Goal: Task Accomplishment & Management: Use online tool/utility

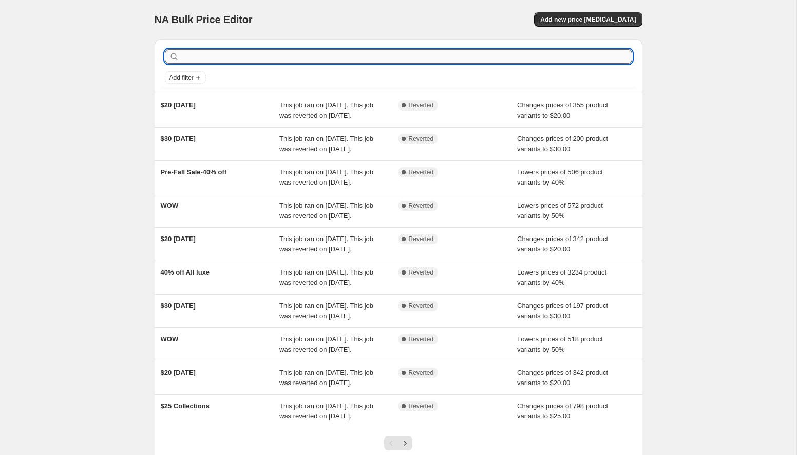
click at [243, 58] on input "text" at bounding box center [406, 56] width 451 height 14
type input "DENIM"
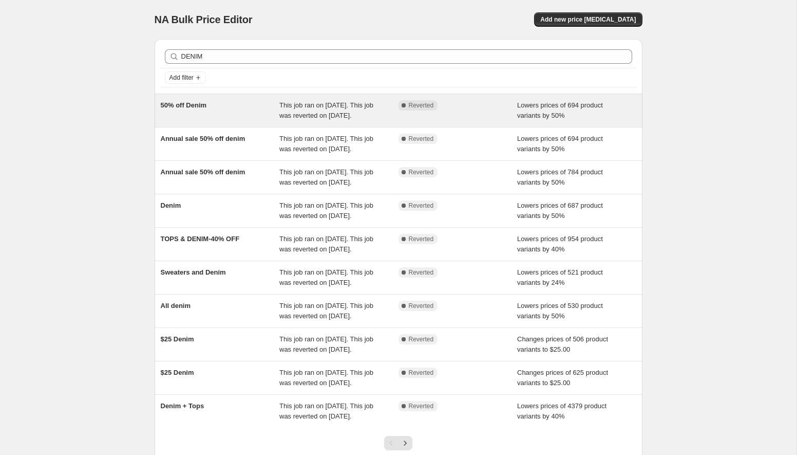
click at [186, 103] on span "50% off Denim" at bounding box center [184, 105] width 46 height 8
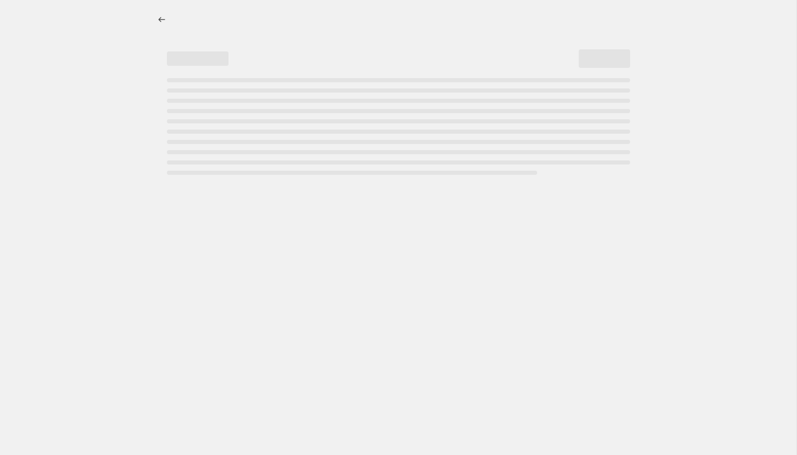
select select "percentage"
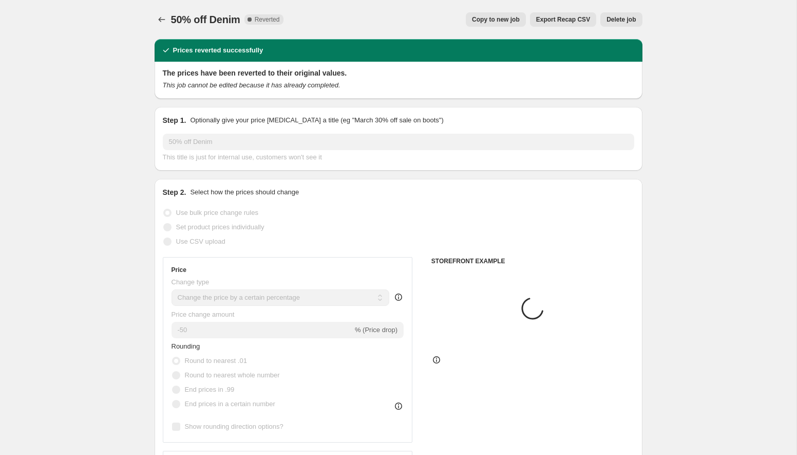
select select "collection"
click at [516, 15] on button "Copy to new job" at bounding box center [496, 19] width 60 height 14
select select "percentage"
select select "collection"
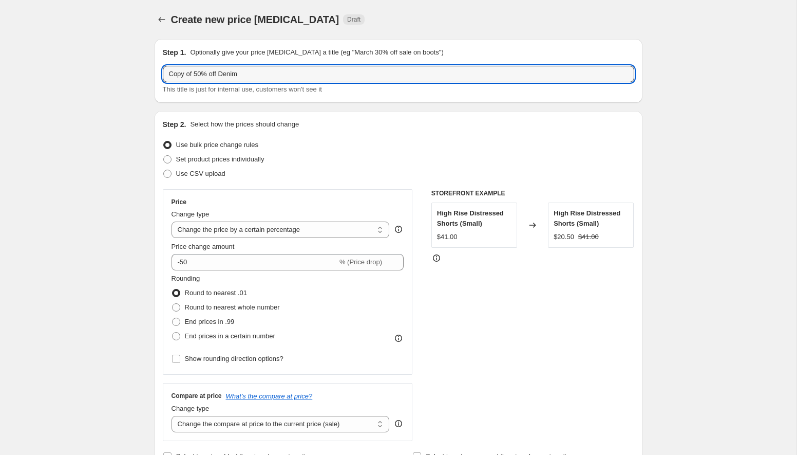
drag, startPoint x: 197, startPoint y: 74, endPoint x: 154, endPoint y: 76, distance: 43.2
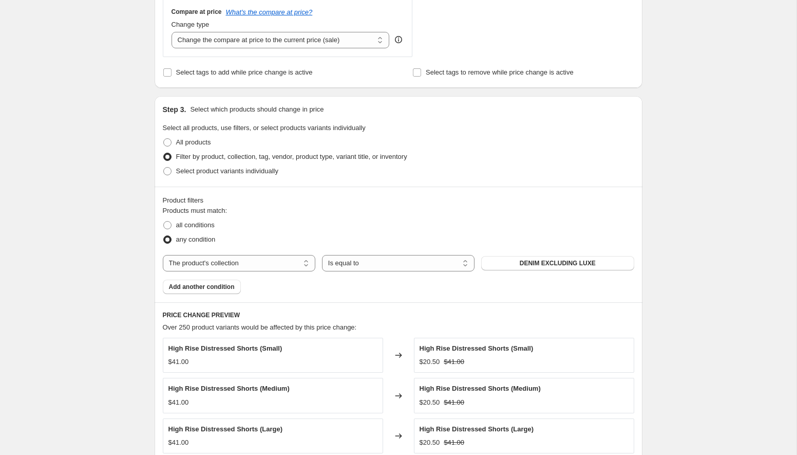
scroll to position [435, 0]
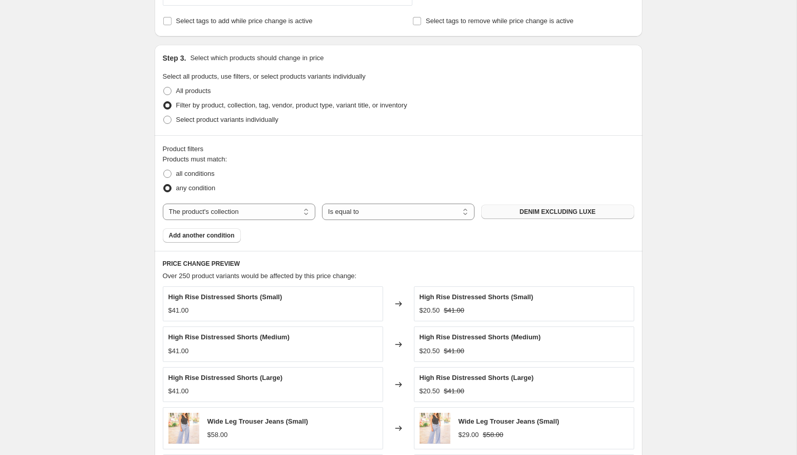
type input "50% off Denim"
click at [526, 209] on span "DENIM EXCLUDING LUXE" at bounding box center [558, 212] width 76 height 8
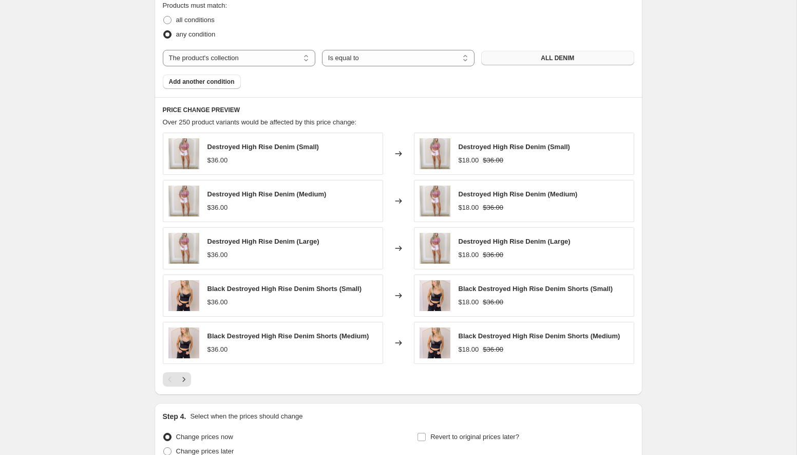
scroll to position [688, 0]
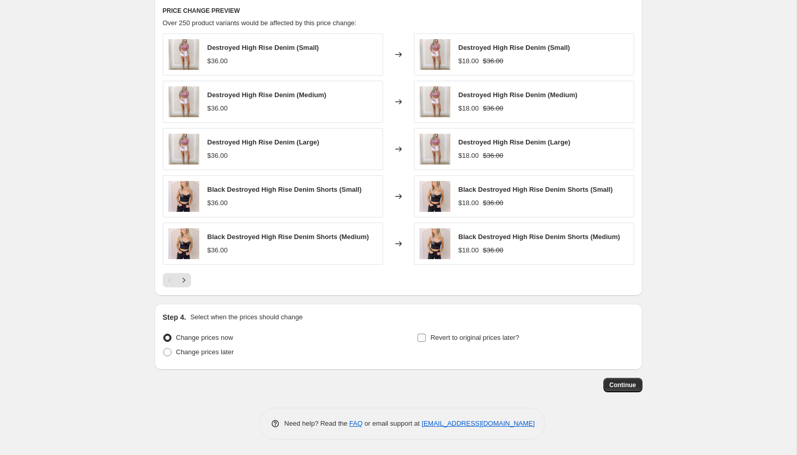
click at [442, 340] on span "Revert to original prices later?" at bounding box center [475, 337] width 89 height 8
click at [426, 340] on input "Revert to original prices later?" at bounding box center [422, 337] width 8 height 8
checkbox input "true"
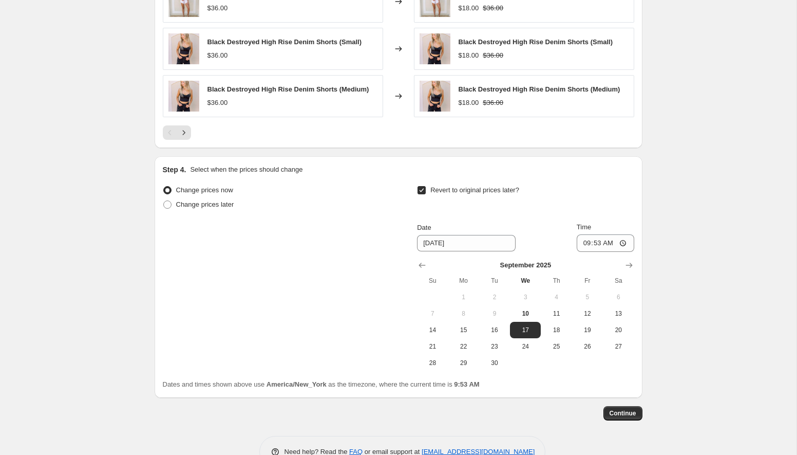
scroll to position [864, 0]
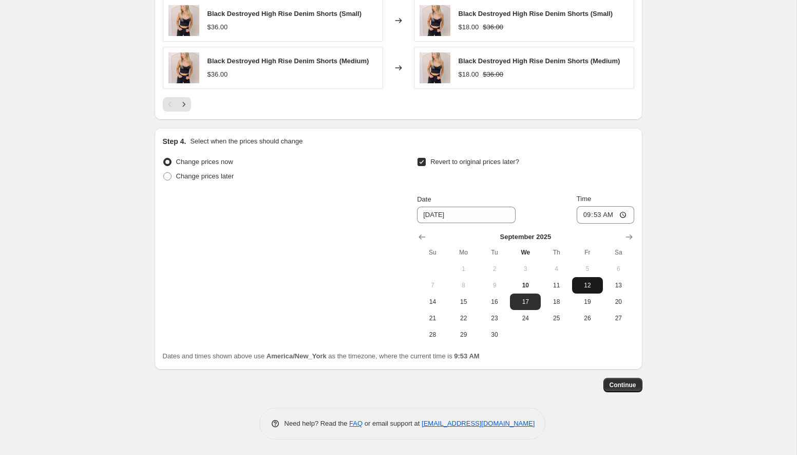
click at [578, 283] on span "12" at bounding box center [588, 285] width 23 height 8
type input "[DATE]"
click at [617, 217] on input "09:53" at bounding box center [606, 214] width 58 height 17
click at [622, 212] on input "09:53" at bounding box center [606, 214] width 58 height 17
type input "00:00"
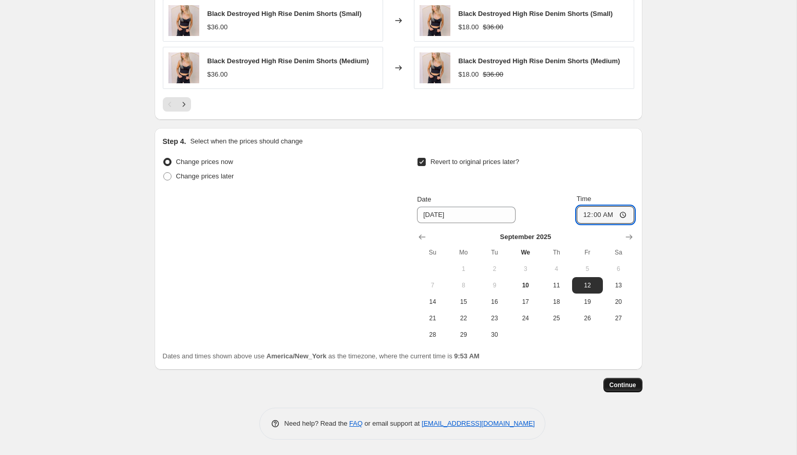
click at [620, 385] on span "Continue" at bounding box center [623, 385] width 27 height 8
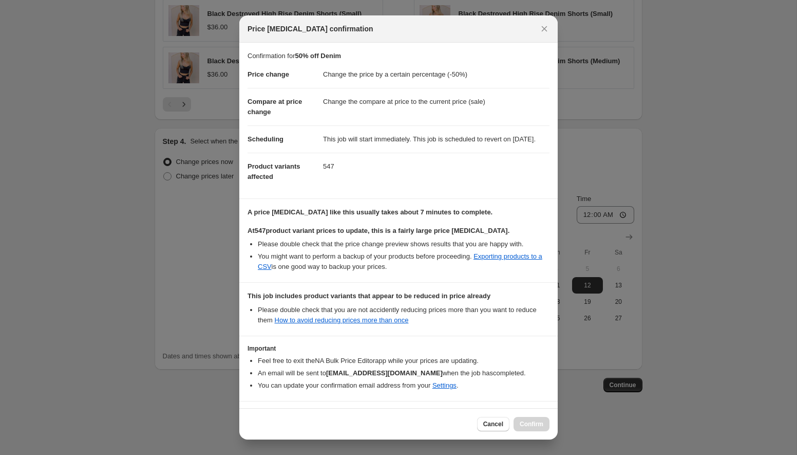
scroll to position [45, 0]
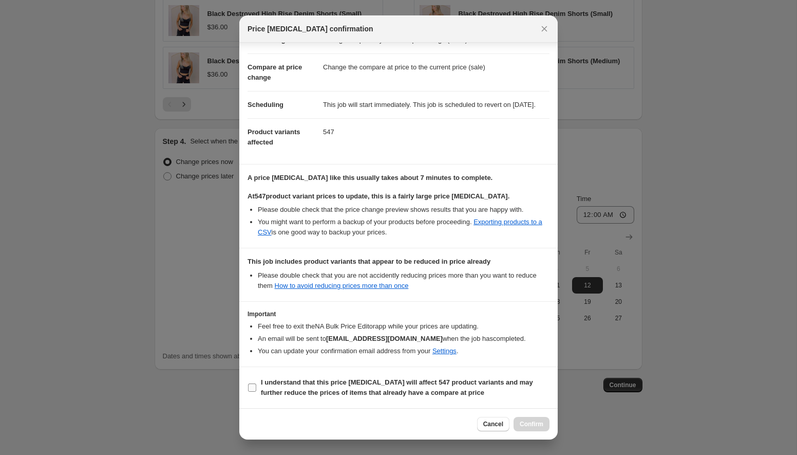
click at [249, 387] on input "I understand that this price [MEDICAL_DATA] will affect 547 product variants an…" at bounding box center [252, 387] width 8 height 8
checkbox input "true"
click at [532, 424] on span "Confirm" at bounding box center [532, 424] width 24 height 8
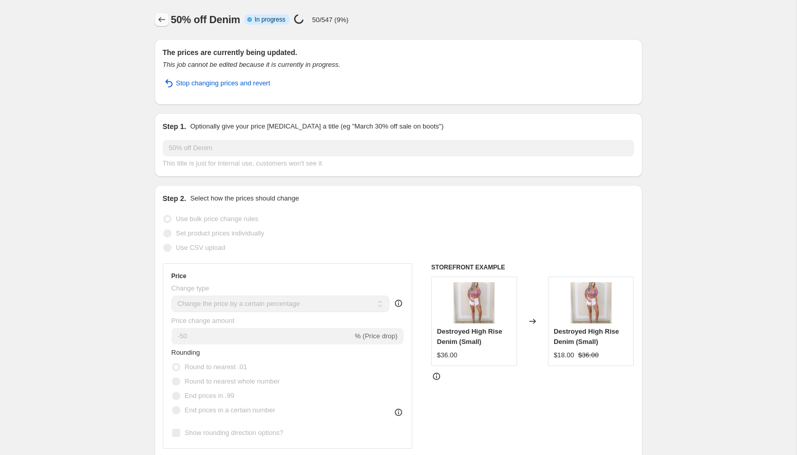
click at [158, 21] on icon "Price change jobs" at bounding box center [162, 19] width 10 height 10
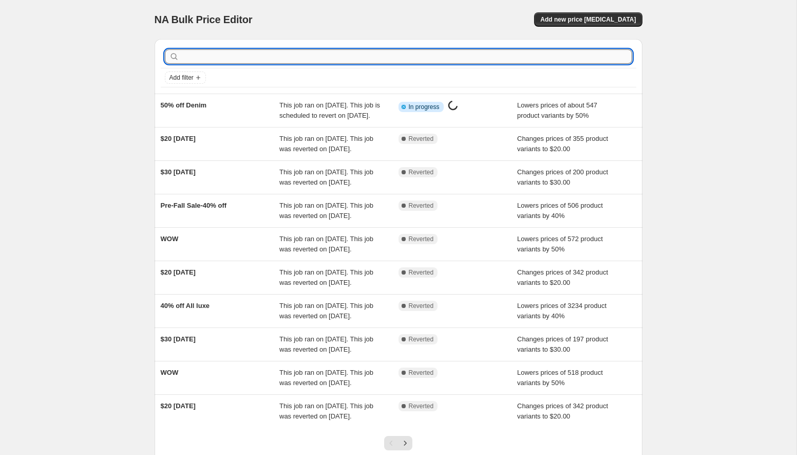
click at [450, 55] on input "text" at bounding box center [406, 56] width 451 height 14
type input "WOW"
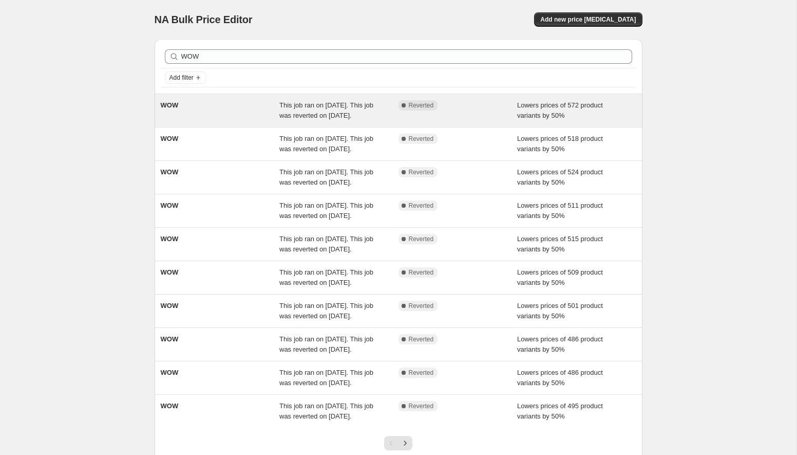
click at [312, 113] on span "This job ran on [DATE]. This job was reverted on [DATE]." at bounding box center [327, 110] width 94 height 18
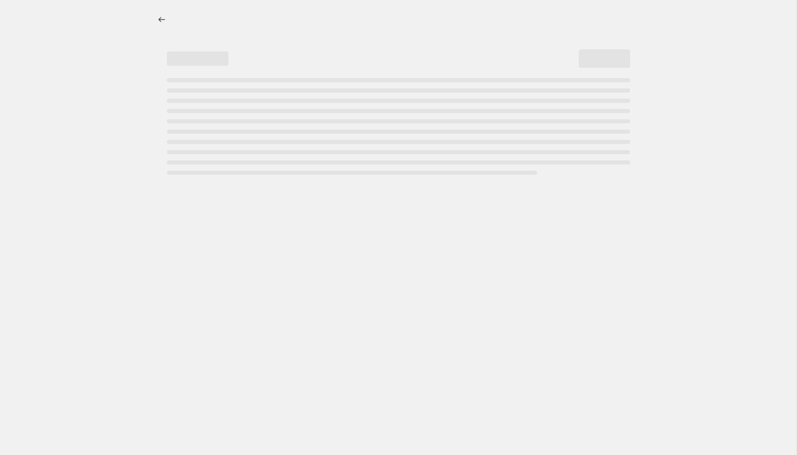
select select "percentage"
select select "collection"
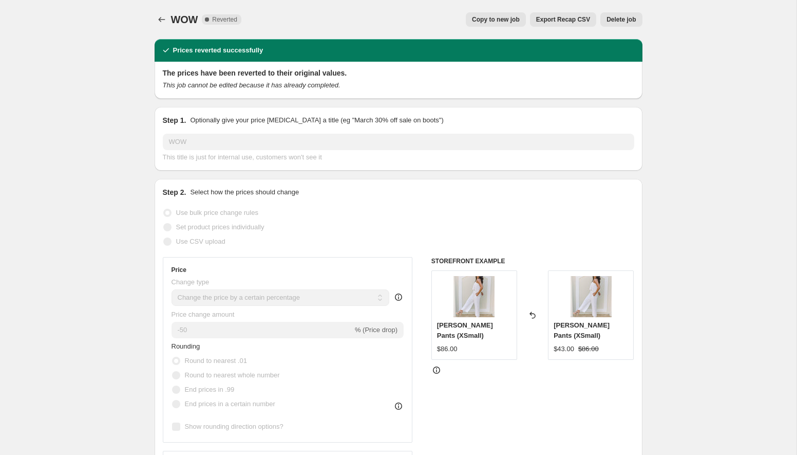
click at [494, 25] on button "Copy to new job" at bounding box center [496, 19] width 60 height 14
select select "percentage"
select select "collection"
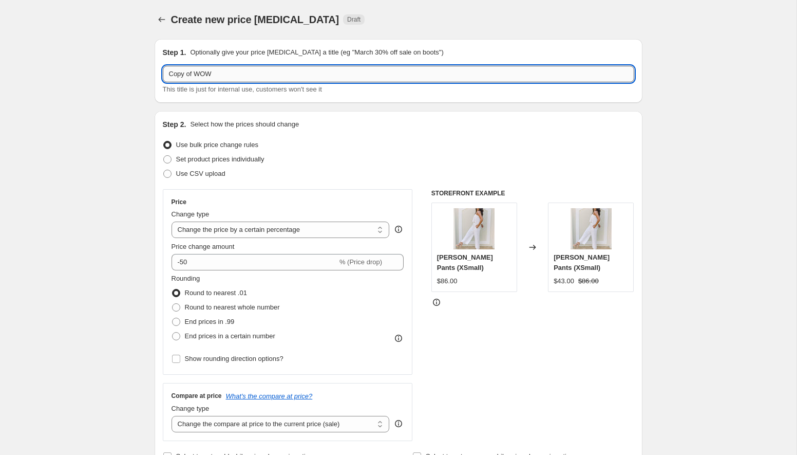
click at [198, 76] on input "Copy of WOW" at bounding box center [399, 74] width 472 height 16
drag, startPoint x: 197, startPoint y: 74, endPoint x: 172, endPoint y: 73, distance: 25.7
click at [172, 73] on input "Copy of WOW" at bounding box center [399, 74] width 472 height 16
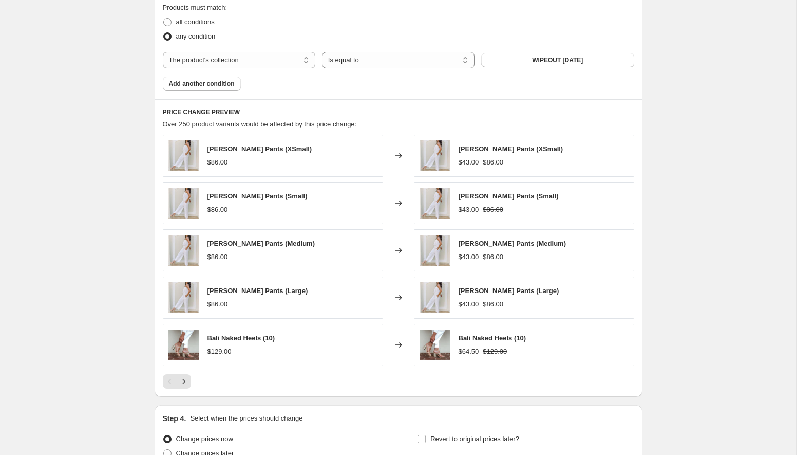
scroll to position [688, 0]
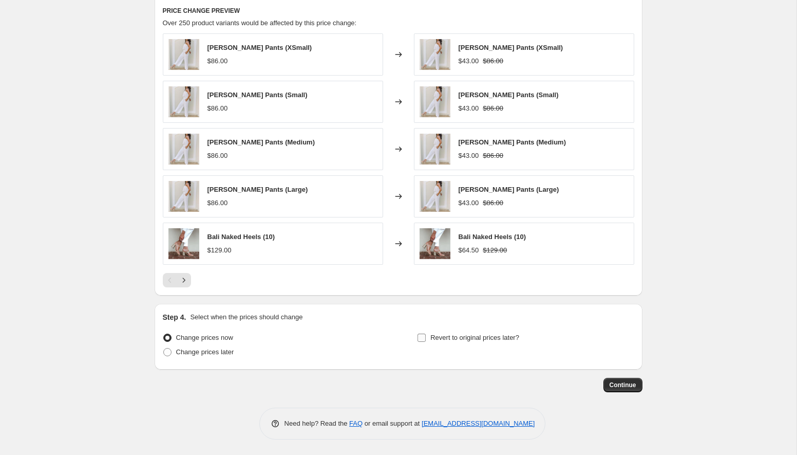
type input "WOW"
click at [418, 333] on input "Revert to original prices later?" at bounding box center [422, 337] width 8 height 8
checkbox input "true"
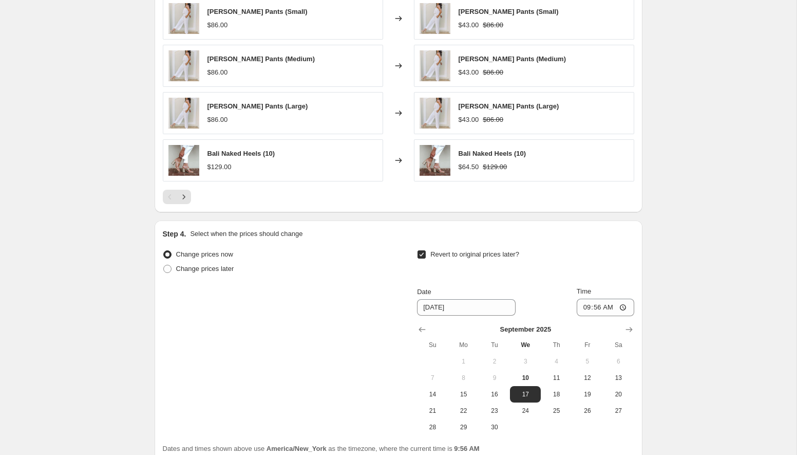
scroll to position [864, 0]
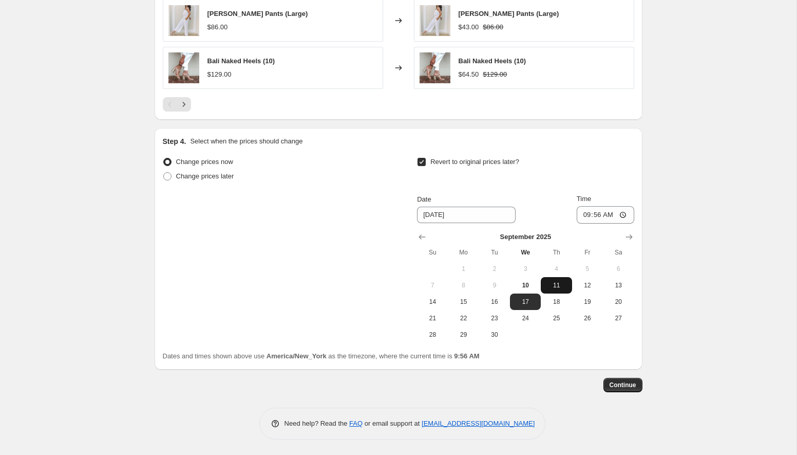
click at [550, 286] on span "11" at bounding box center [556, 285] width 23 height 8
type input "[DATE]"
click at [624, 213] on input "09:56" at bounding box center [606, 214] width 58 height 17
type input "00:00"
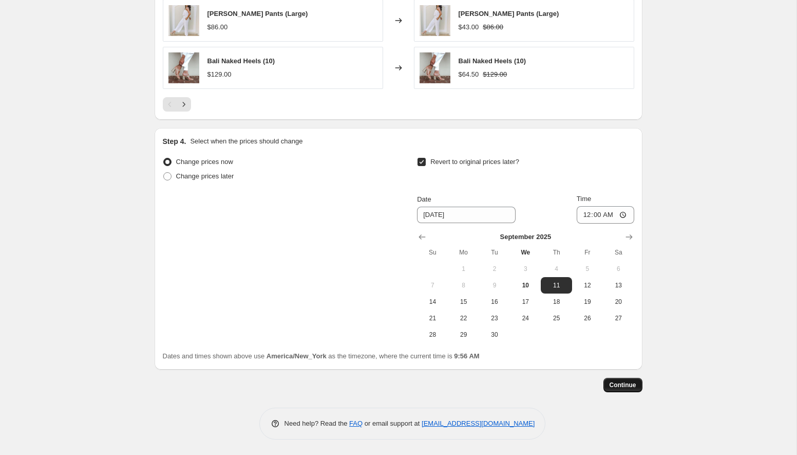
click at [622, 386] on span "Continue" at bounding box center [623, 385] width 27 height 8
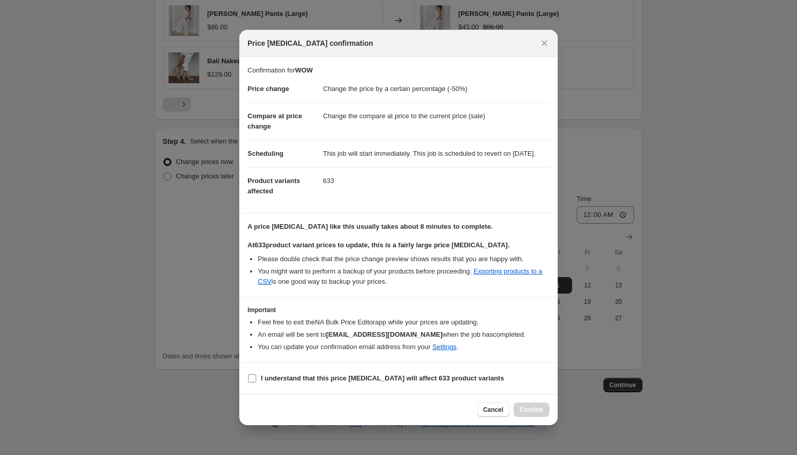
click at [250, 382] on input "I understand that this price [MEDICAL_DATA] will affect 633 product variants" at bounding box center [252, 378] width 8 height 8
checkbox input "true"
click at [527, 412] on span "Confirm" at bounding box center [532, 409] width 24 height 8
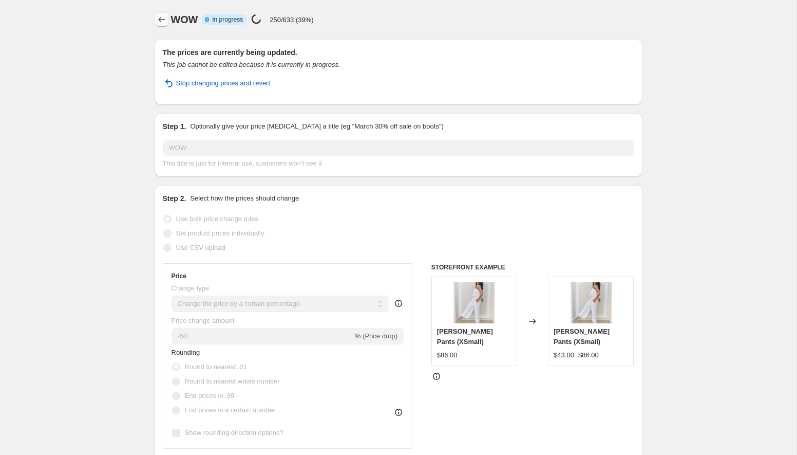
click at [162, 18] on icon "Price change jobs" at bounding box center [162, 19] width 10 height 10
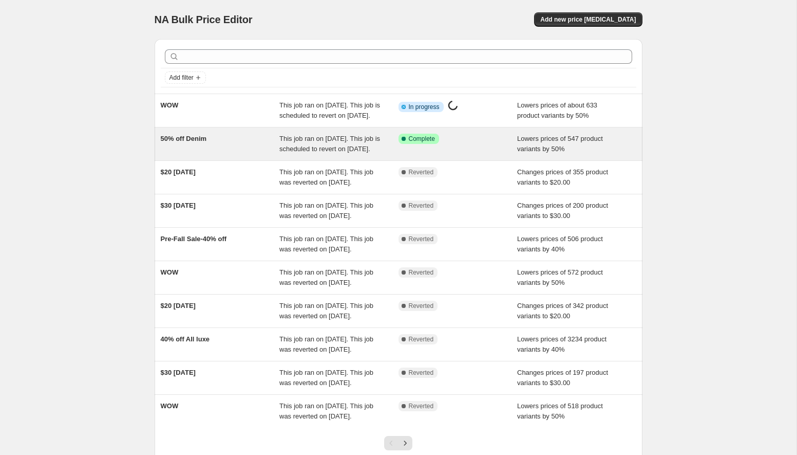
click at [261, 152] on div "50% off Denim" at bounding box center [220, 144] width 119 height 21
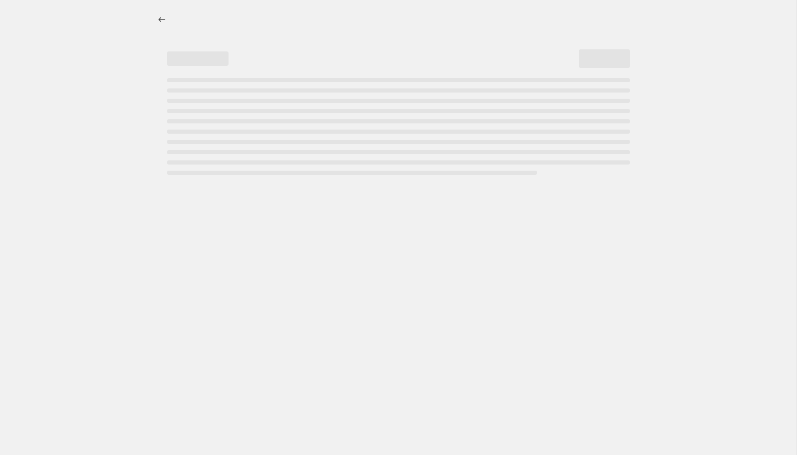
select select "percentage"
select select "collection"
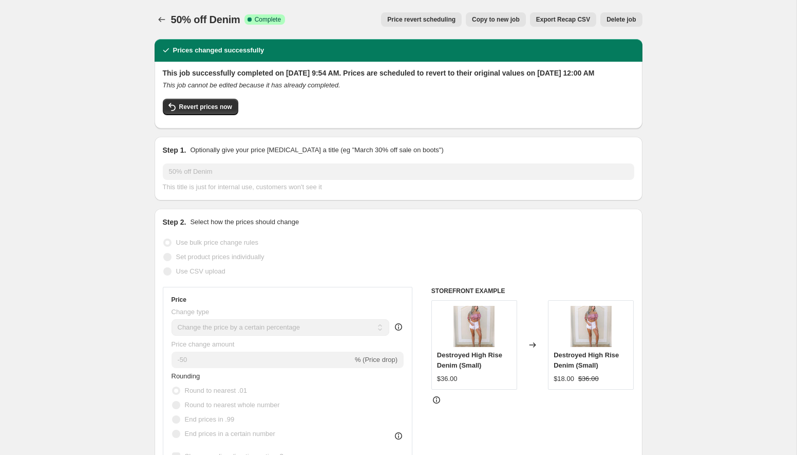
select select "percentage"
select select "collection"
